Goal: Task Accomplishment & Management: Use online tool/utility

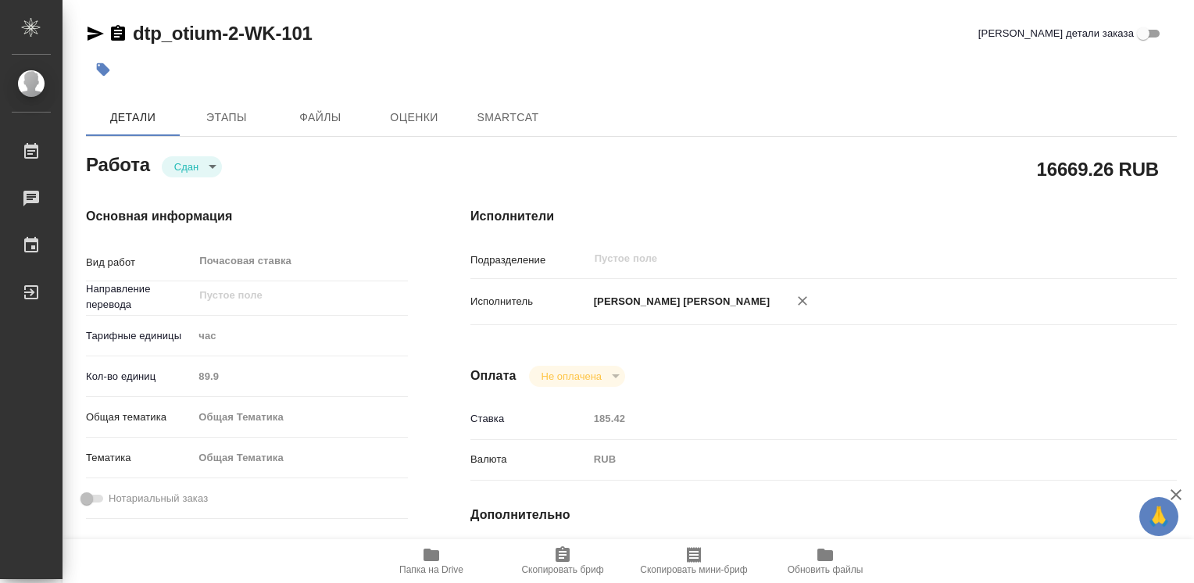
type textarea "x"
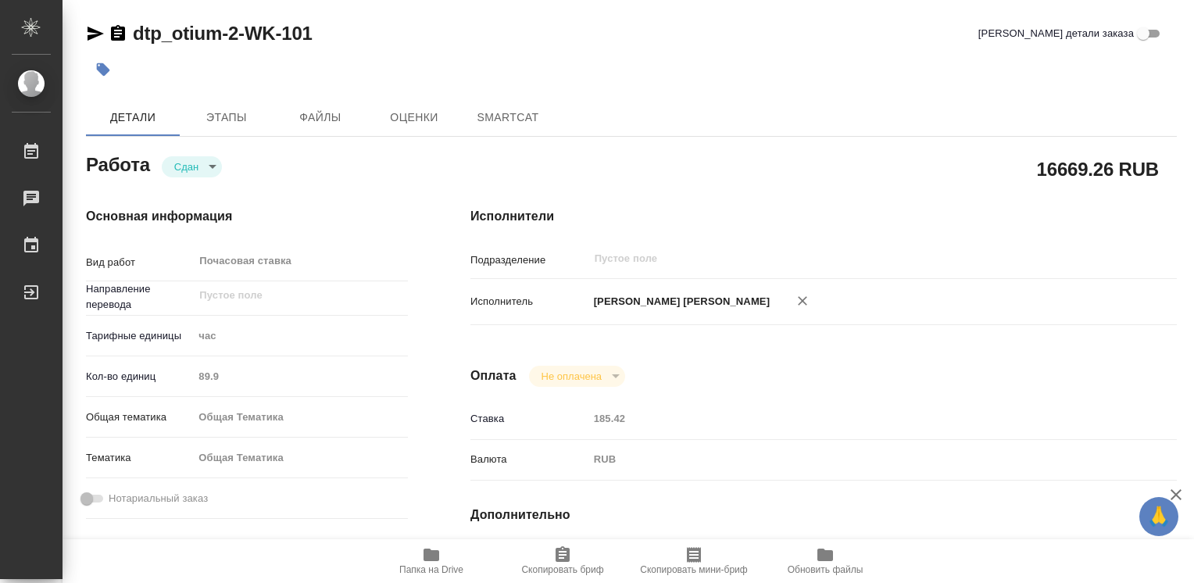
type textarea "x"
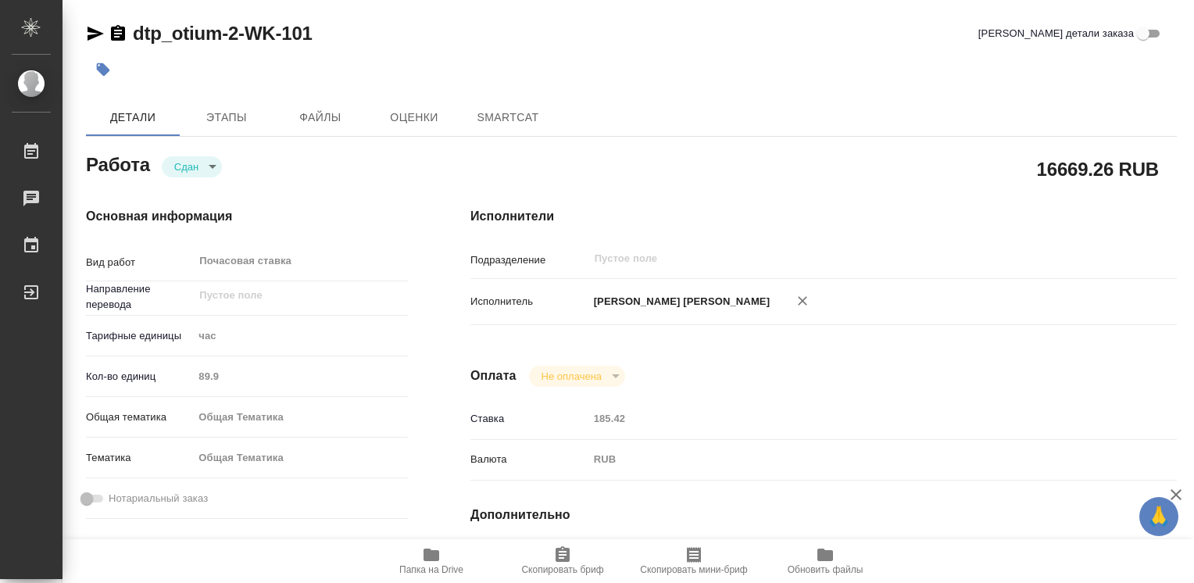
type textarea "x"
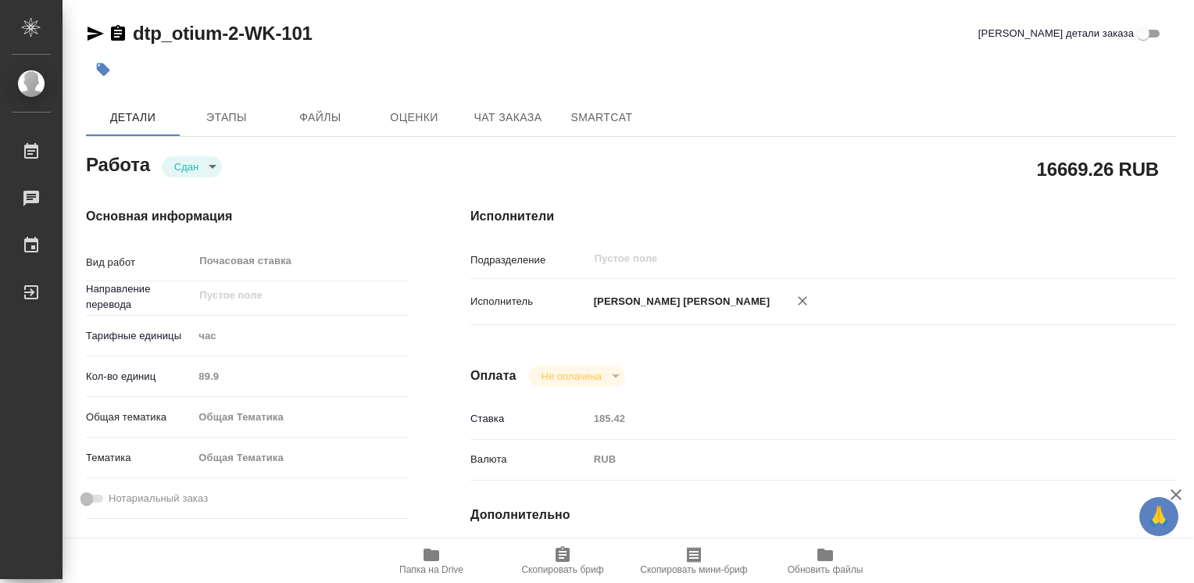
type textarea "x"
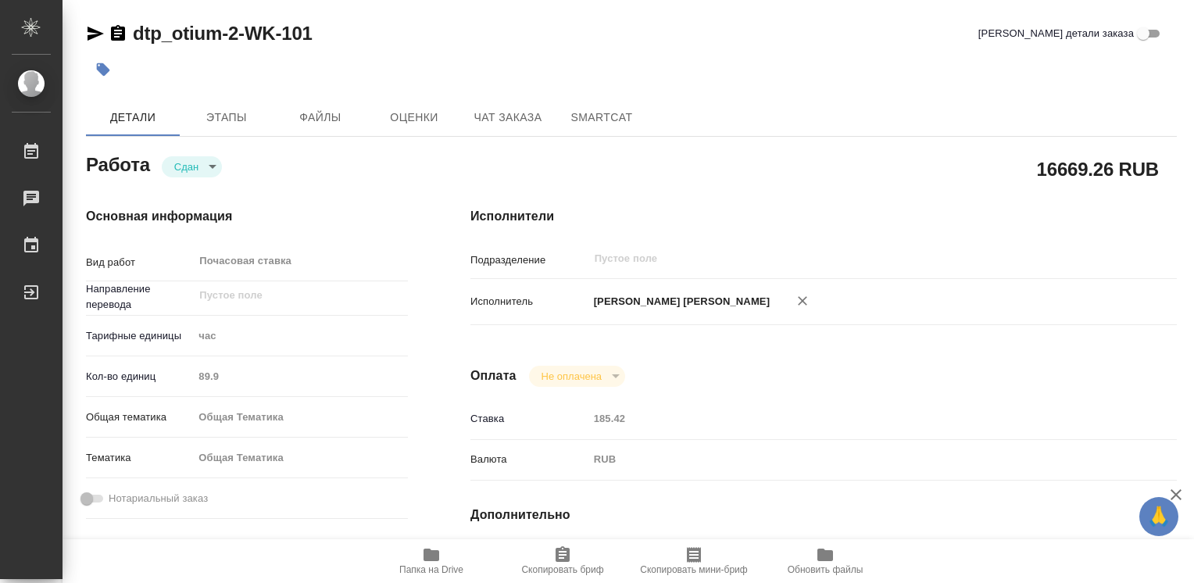
type textarea "x"
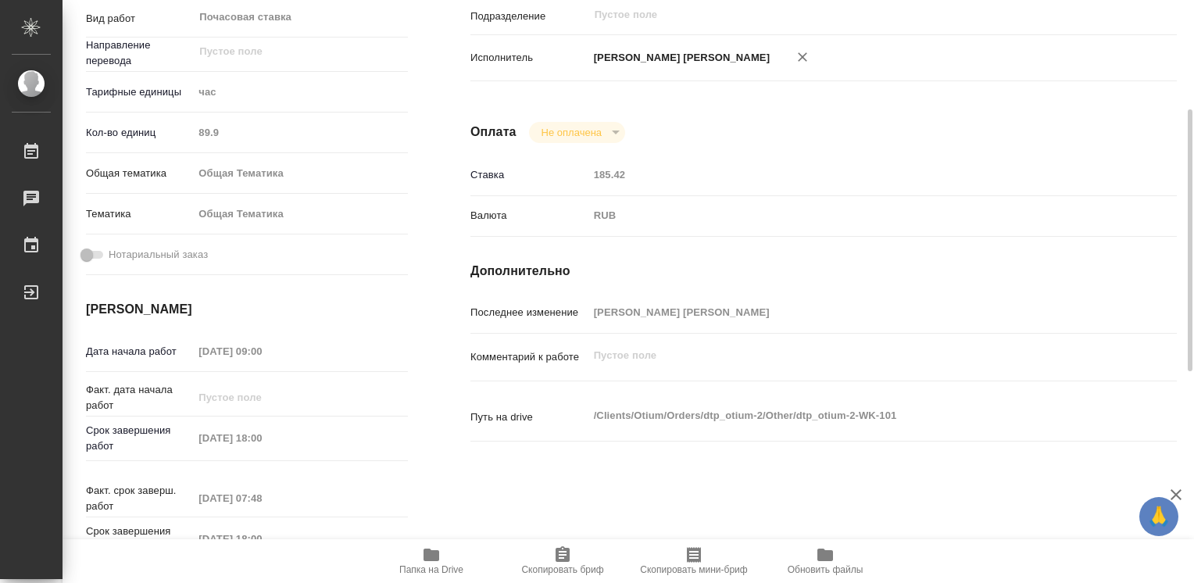
scroll to position [9, 0]
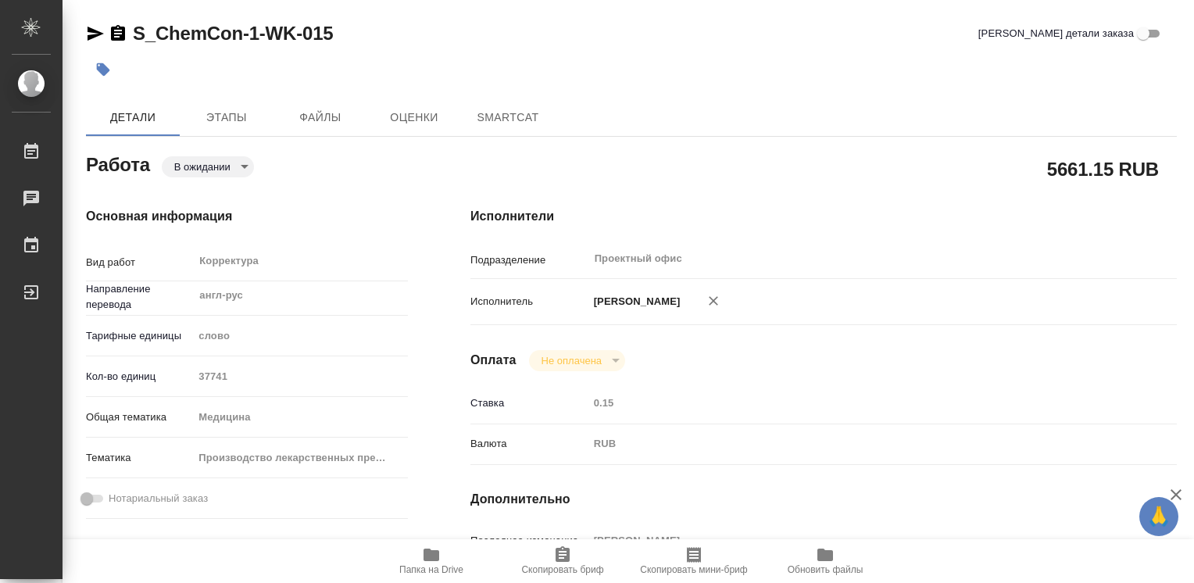
type textarea "x"
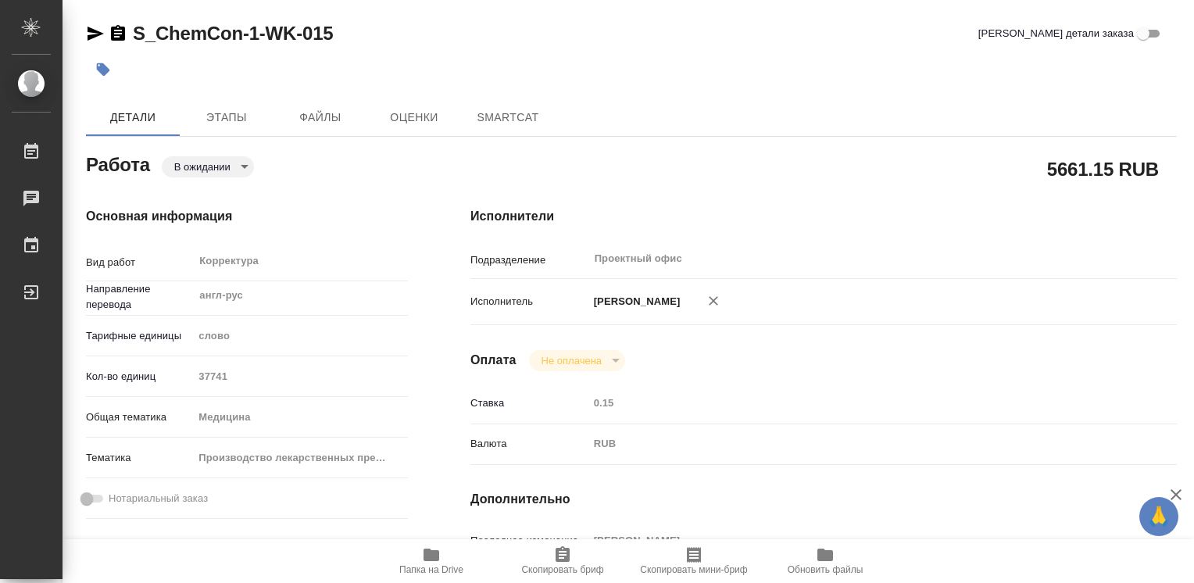
type textarea "x"
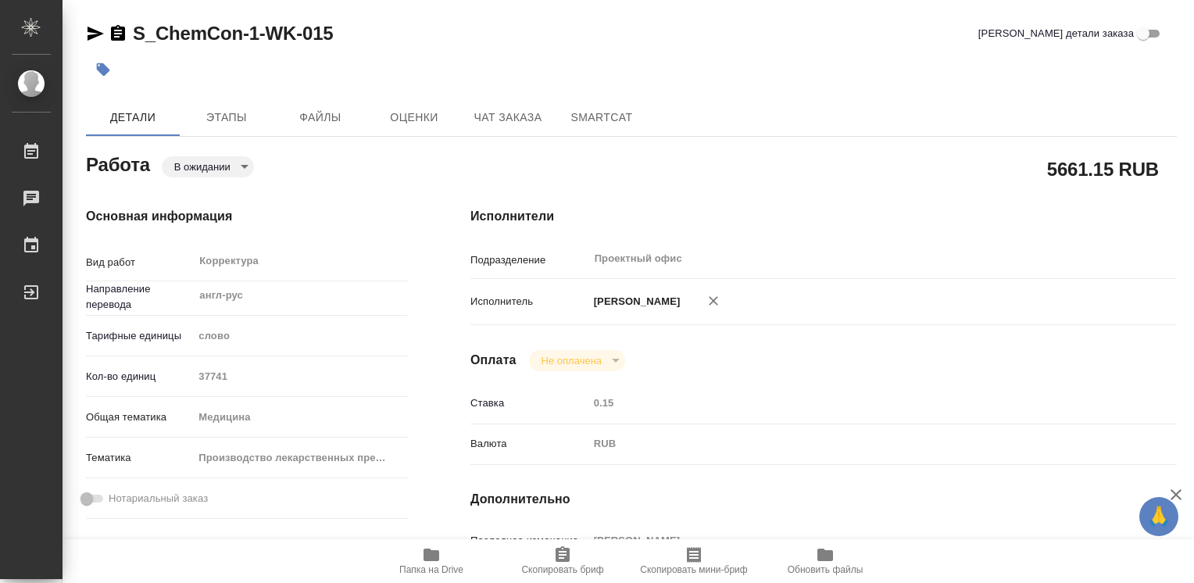
type textarea "x"
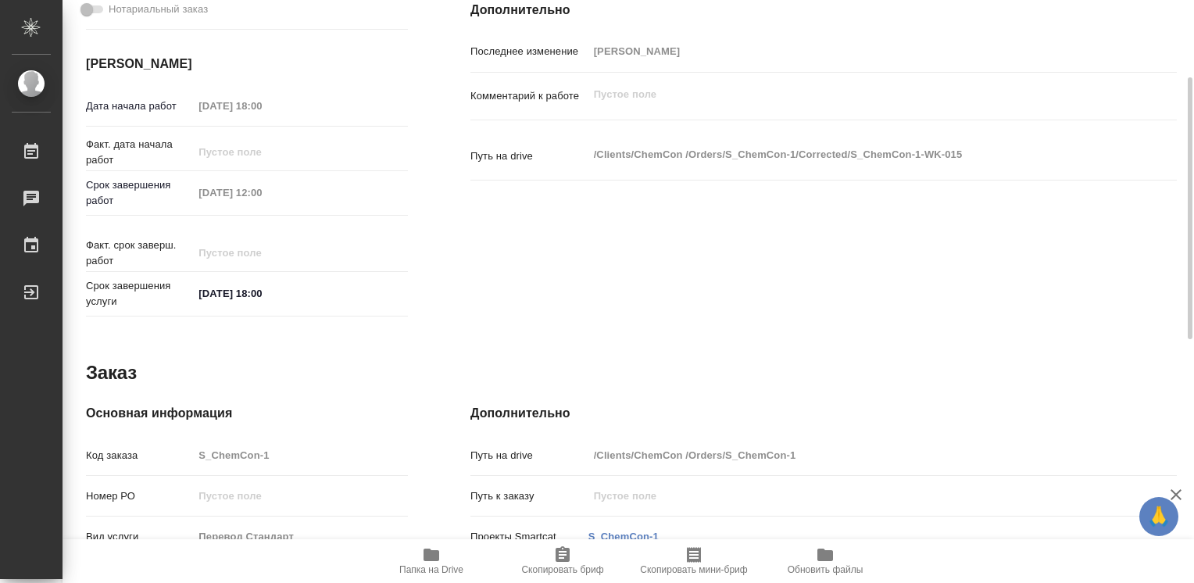
type textarea "x"
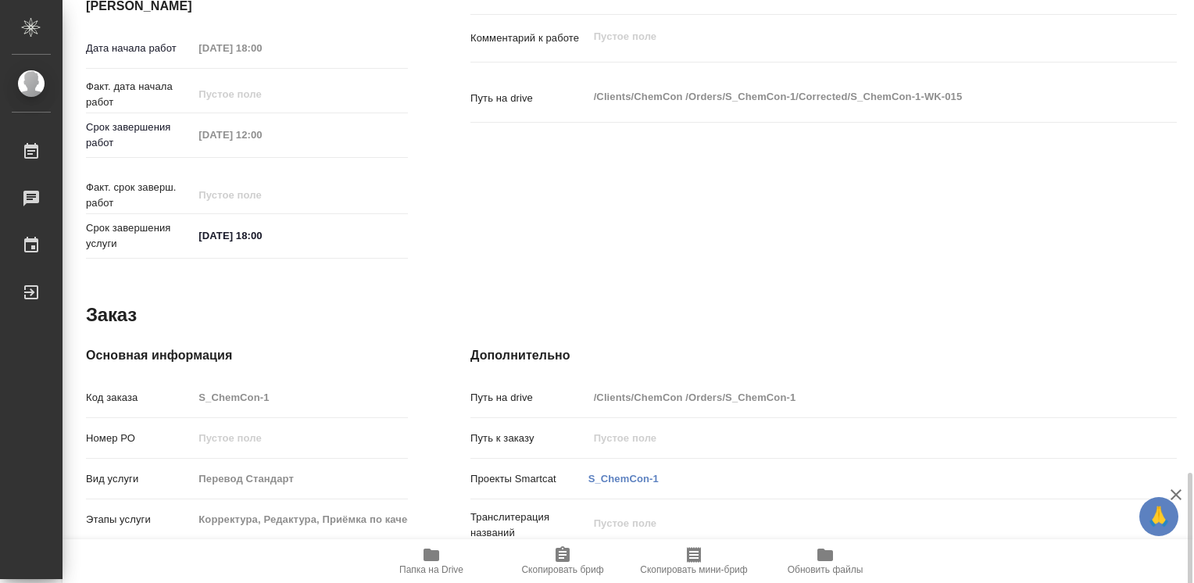
scroll to position [713, 0]
